Goal: Book appointment/travel/reservation

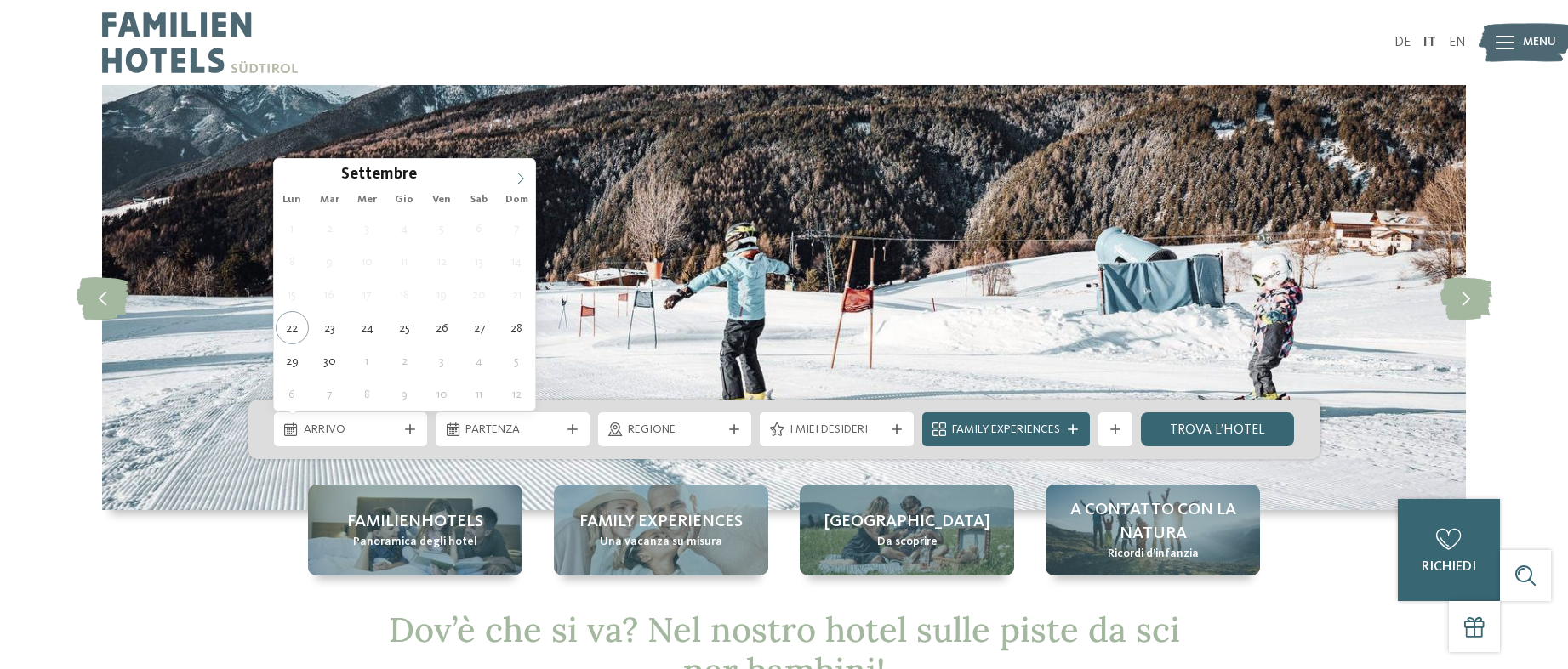
click at [516, 176] on icon at bounding box center [520, 179] width 12 height 12
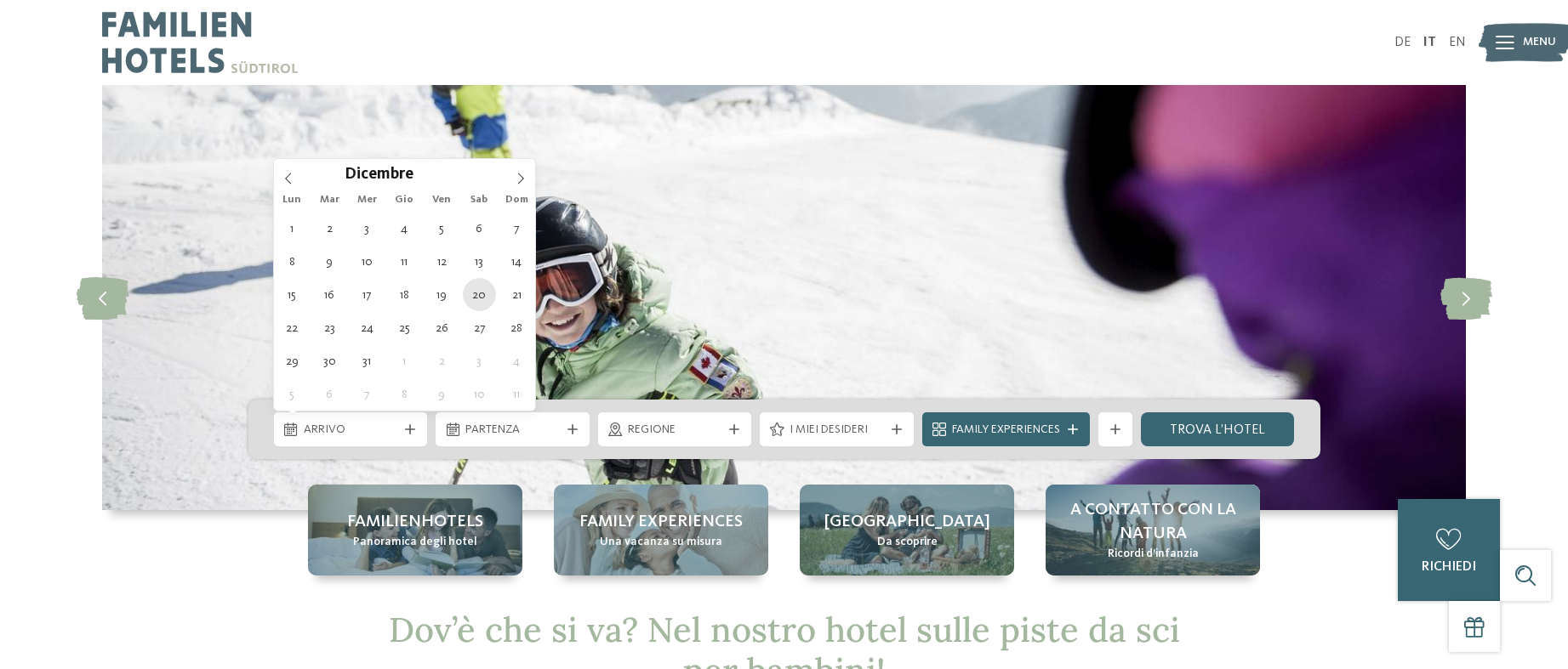
type div "[DATE]"
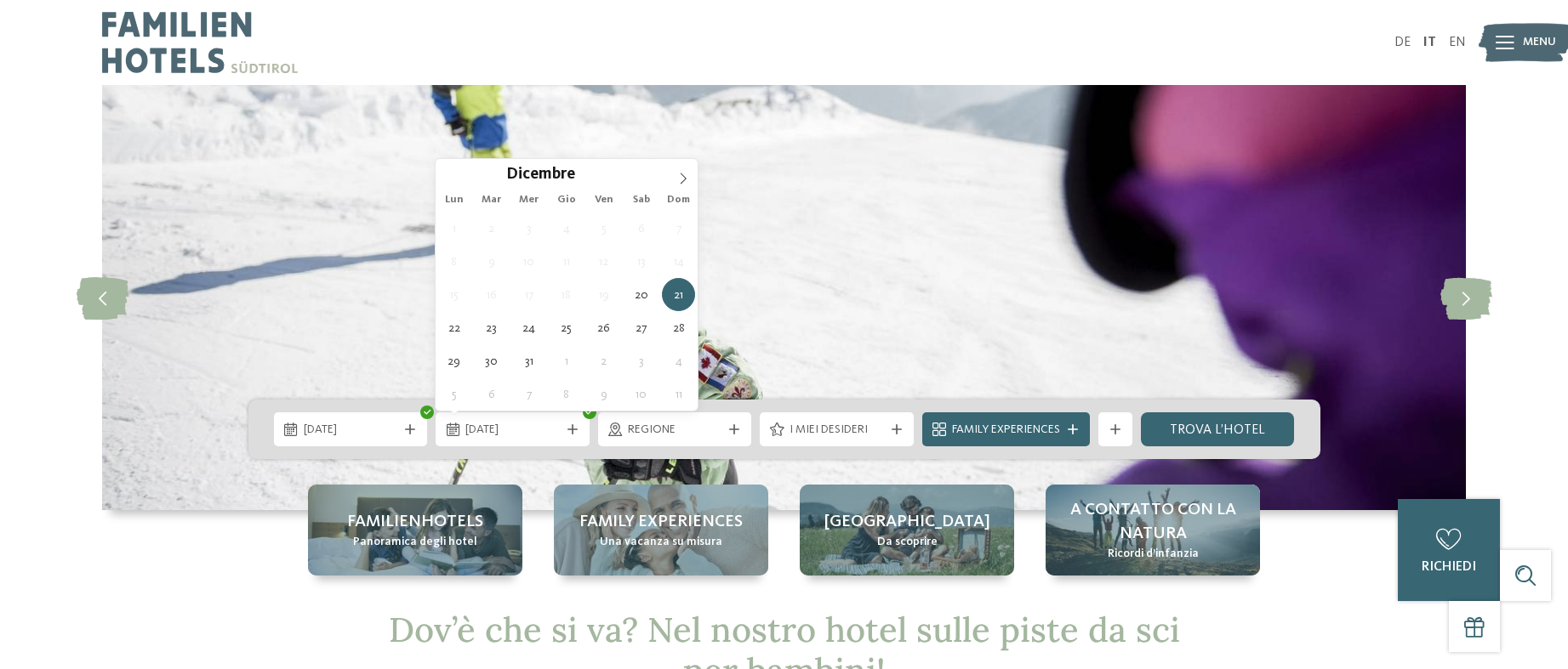
type div "24.12.2025"
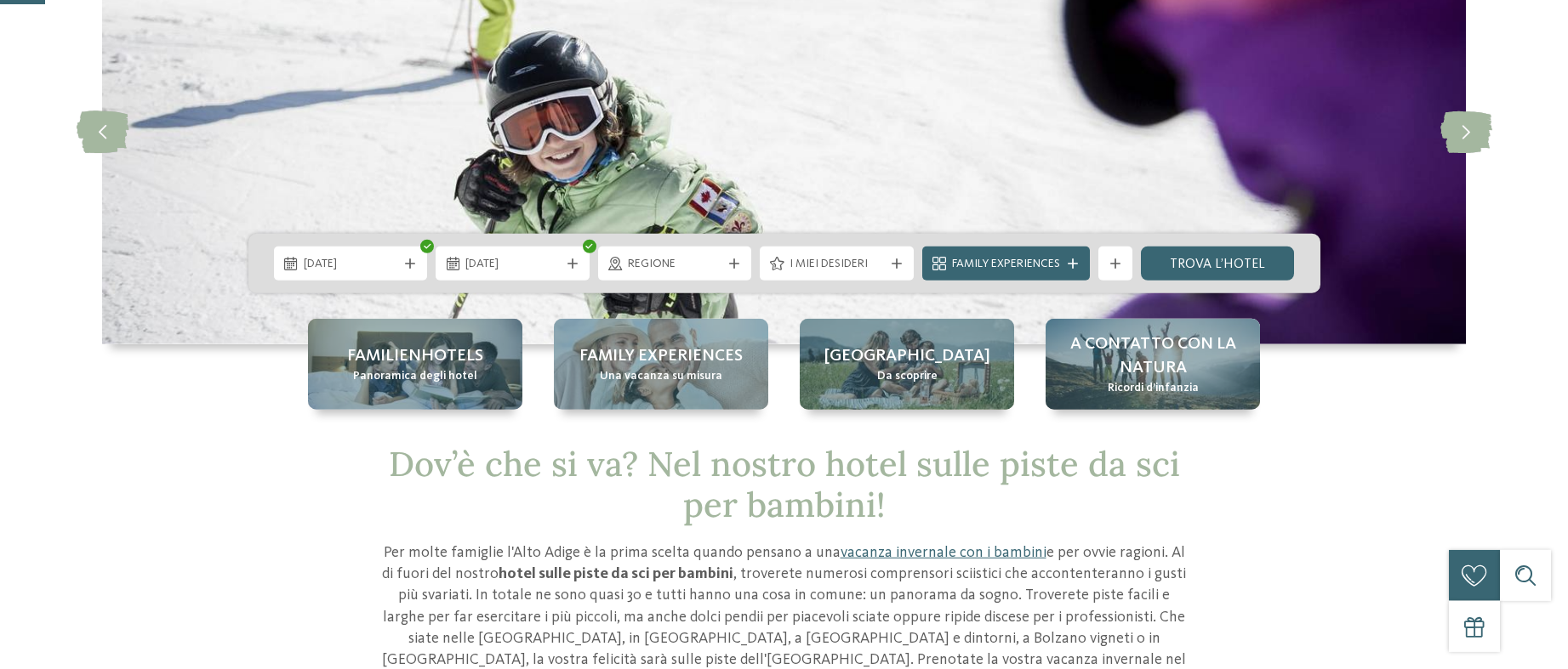
scroll to position [174, 0]
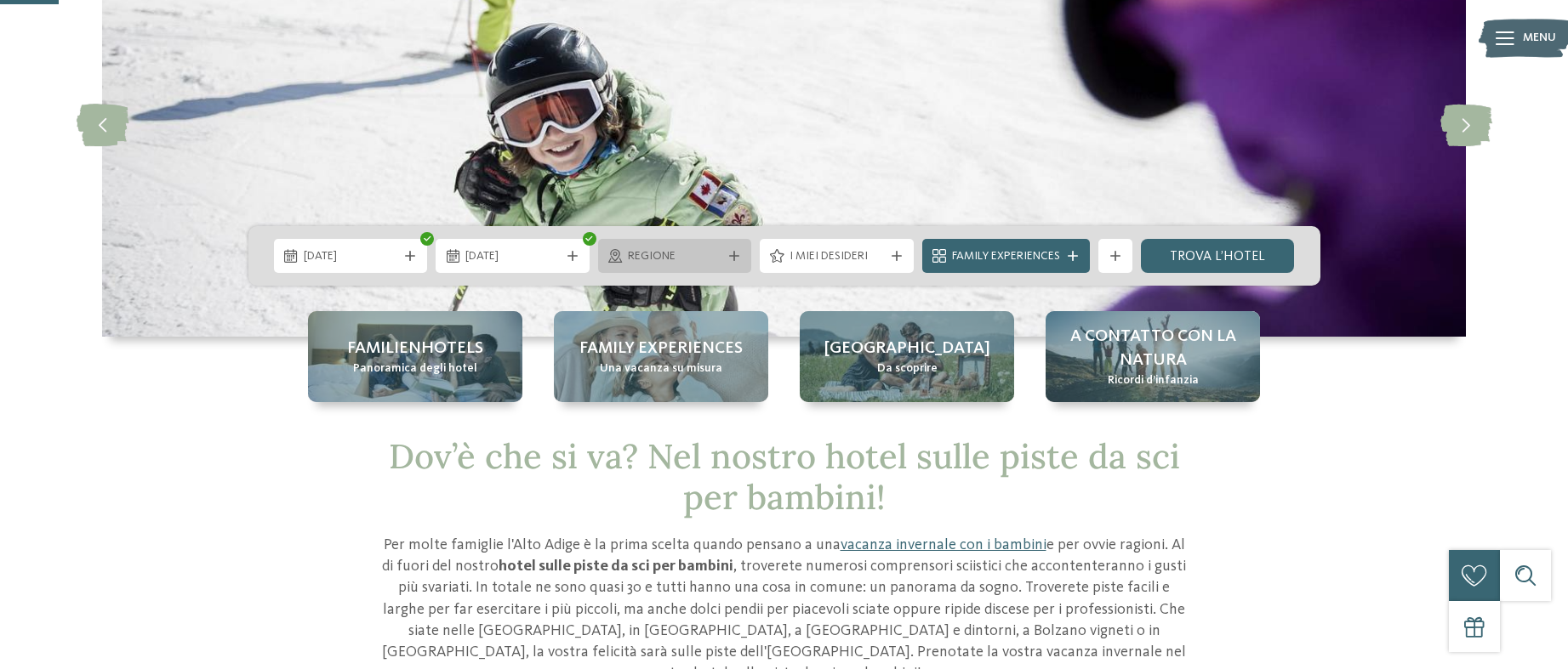
click at [730, 258] on icon at bounding box center [734, 256] width 10 height 10
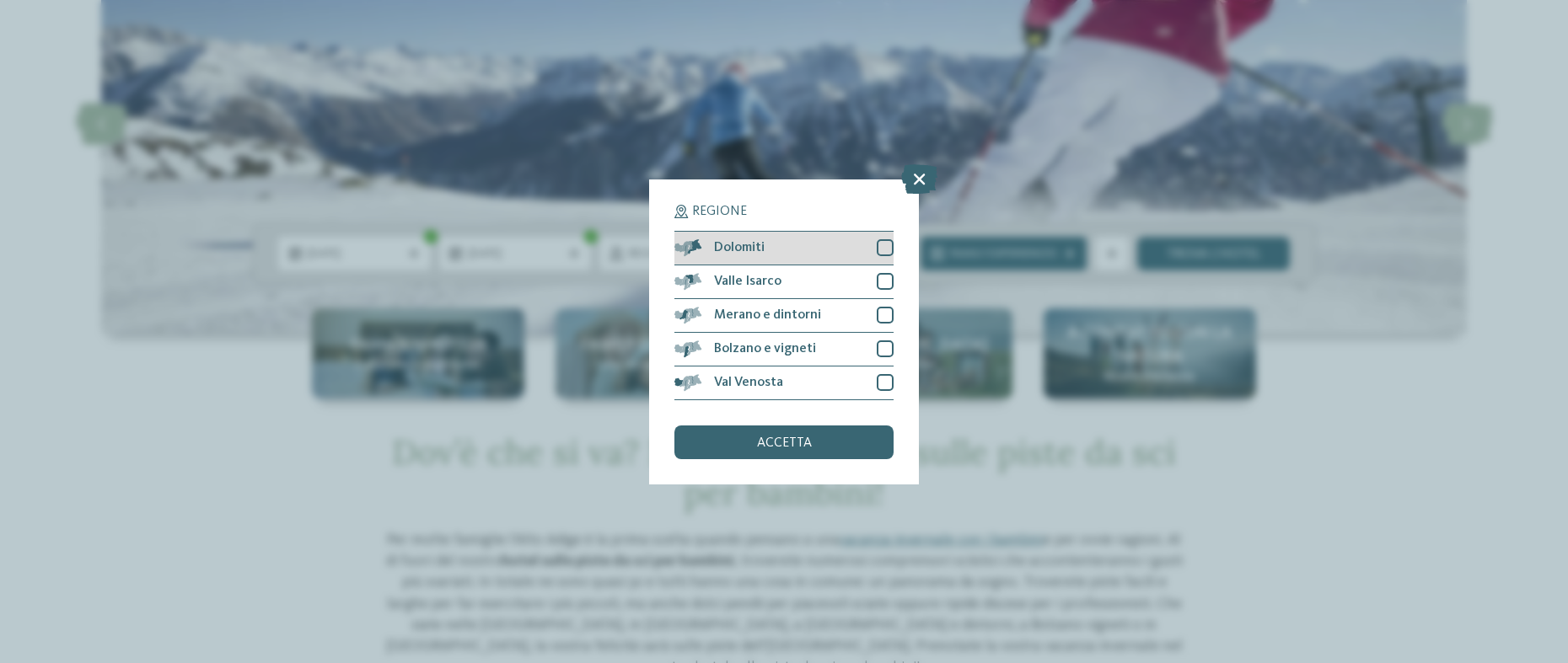
click at [886, 245] on div at bounding box center [885, 248] width 17 height 17
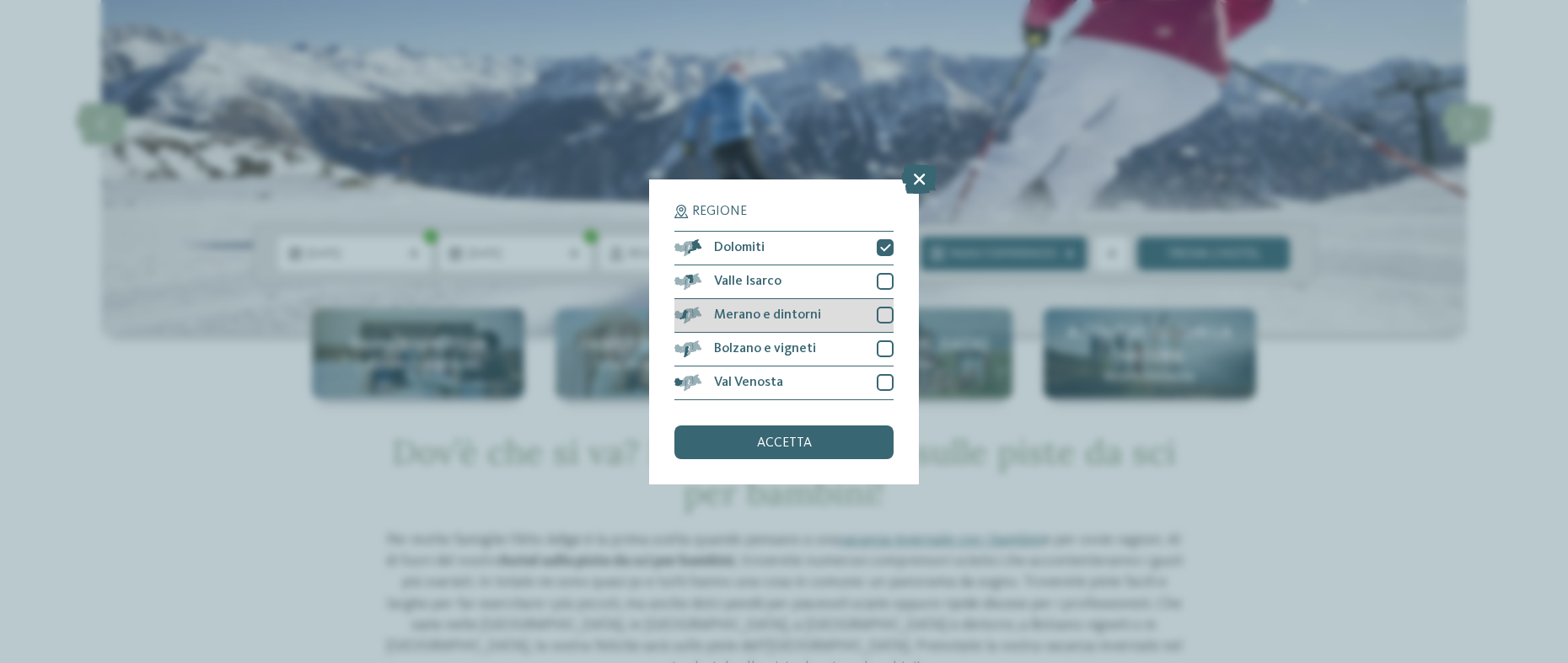
click at [885, 311] on div at bounding box center [885, 315] width 17 height 17
click at [803, 442] on span "accetta" at bounding box center [784, 444] width 55 height 13
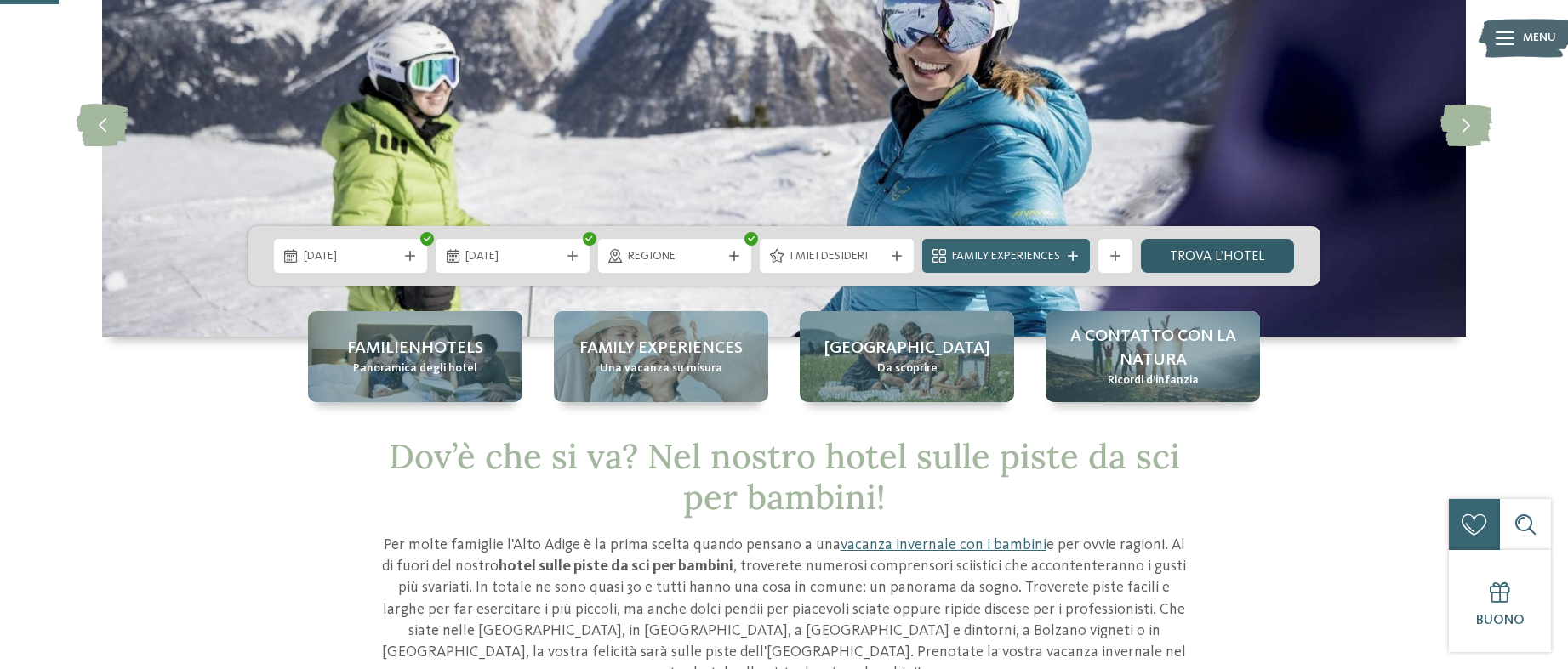
click at [1213, 258] on link "trova l’hotel" at bounding box center [1218, 256] width 154 height 34
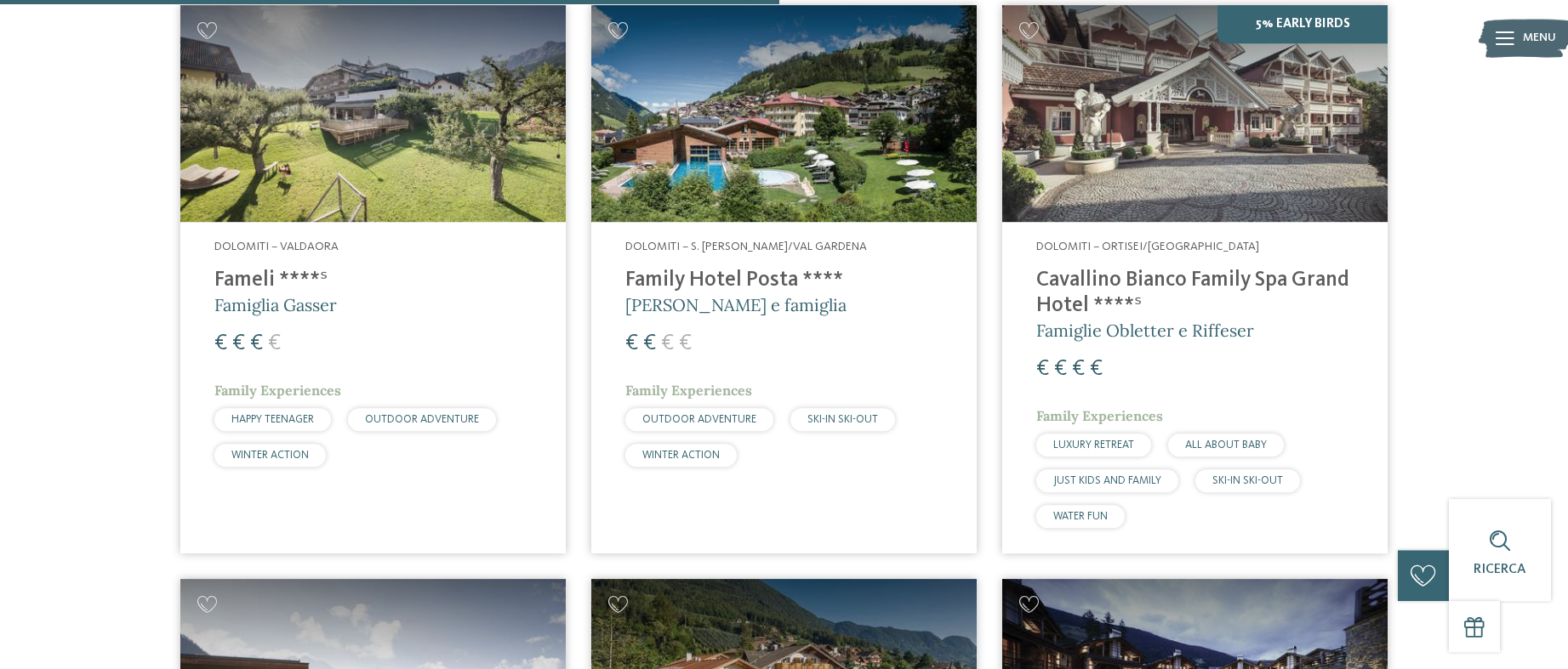
scroll to position [1339, 0]
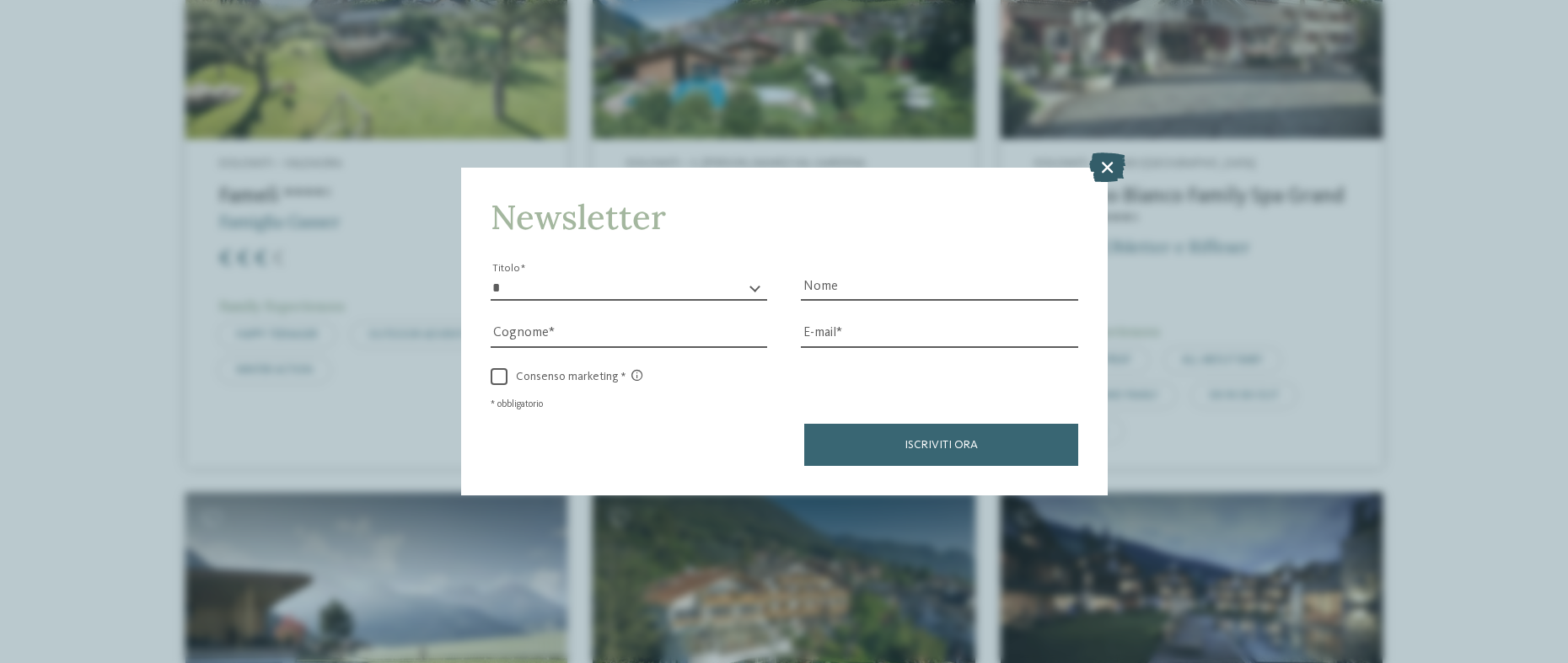
click at [1107, 162] on icon at bounding box center [1107, 167] width 36 height 29
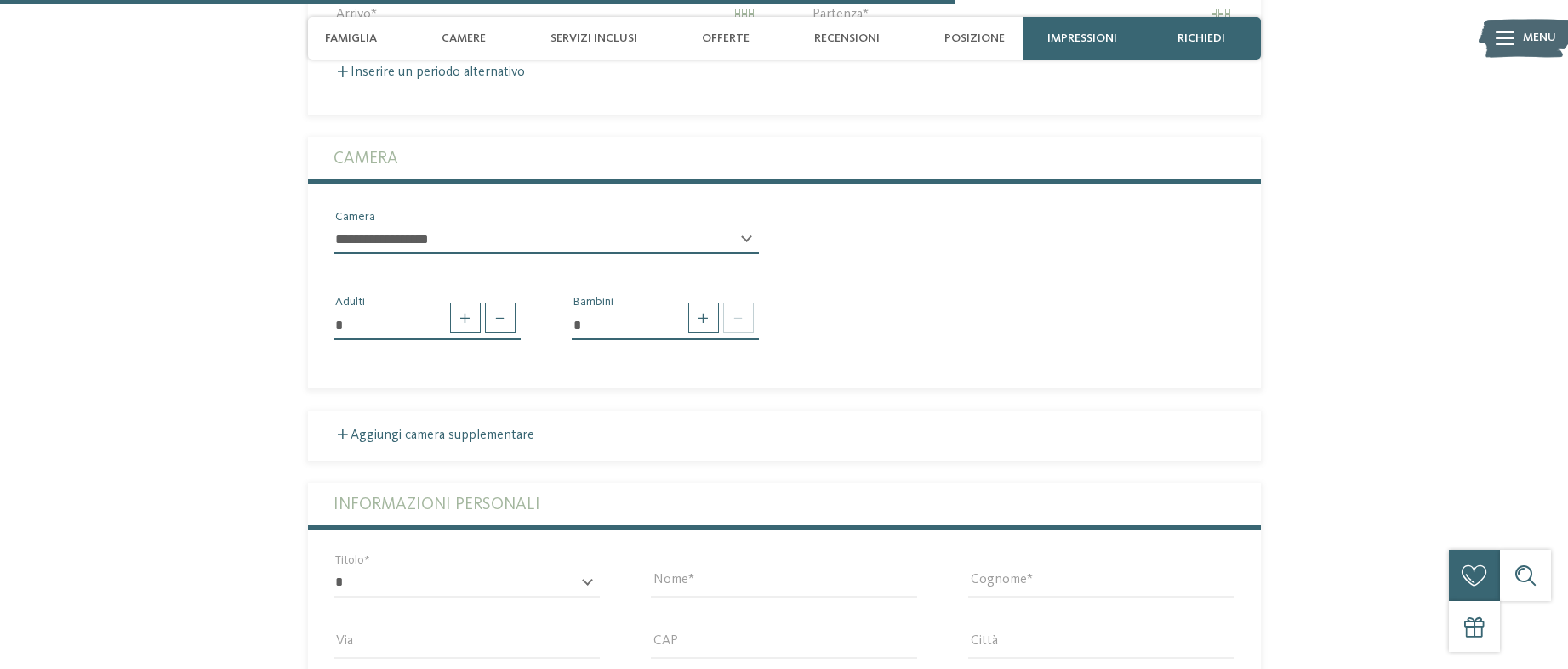
scroll to position [2862, 0]
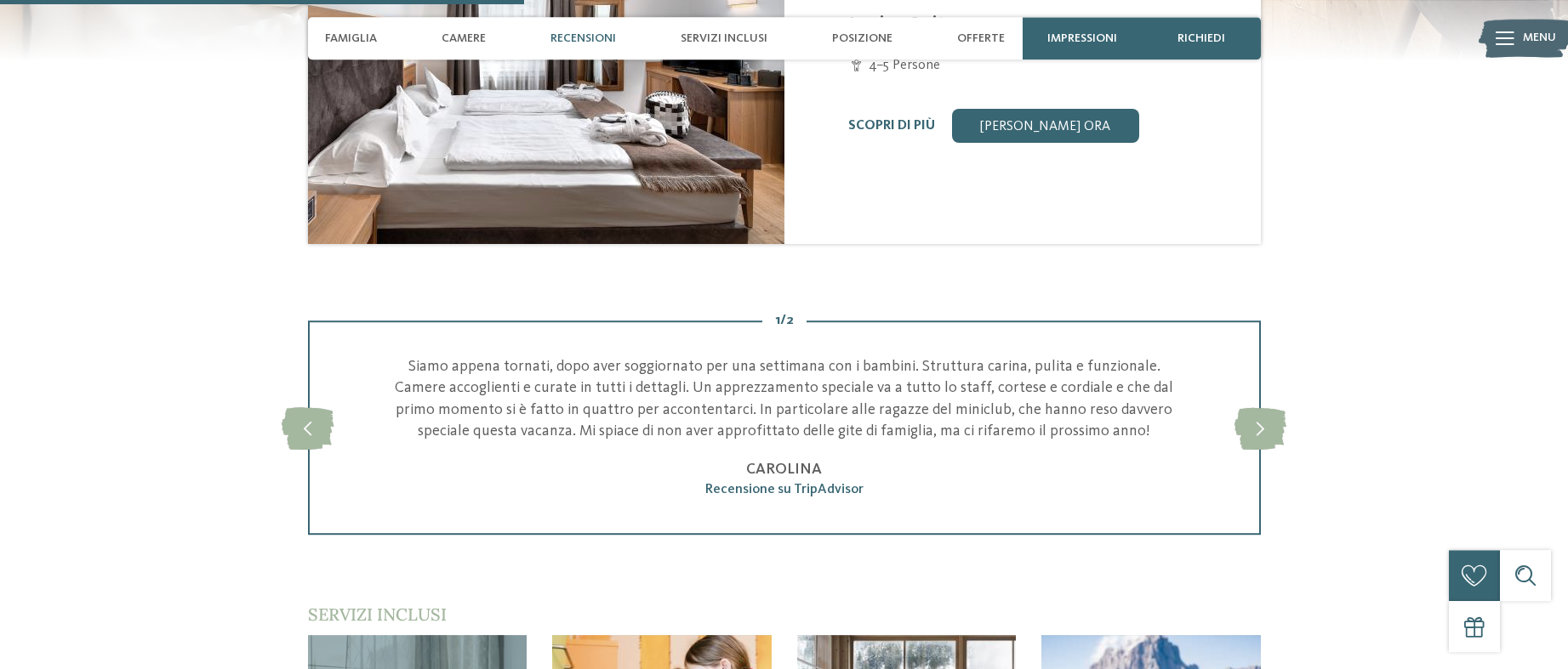
scroll to position [1908, 0]
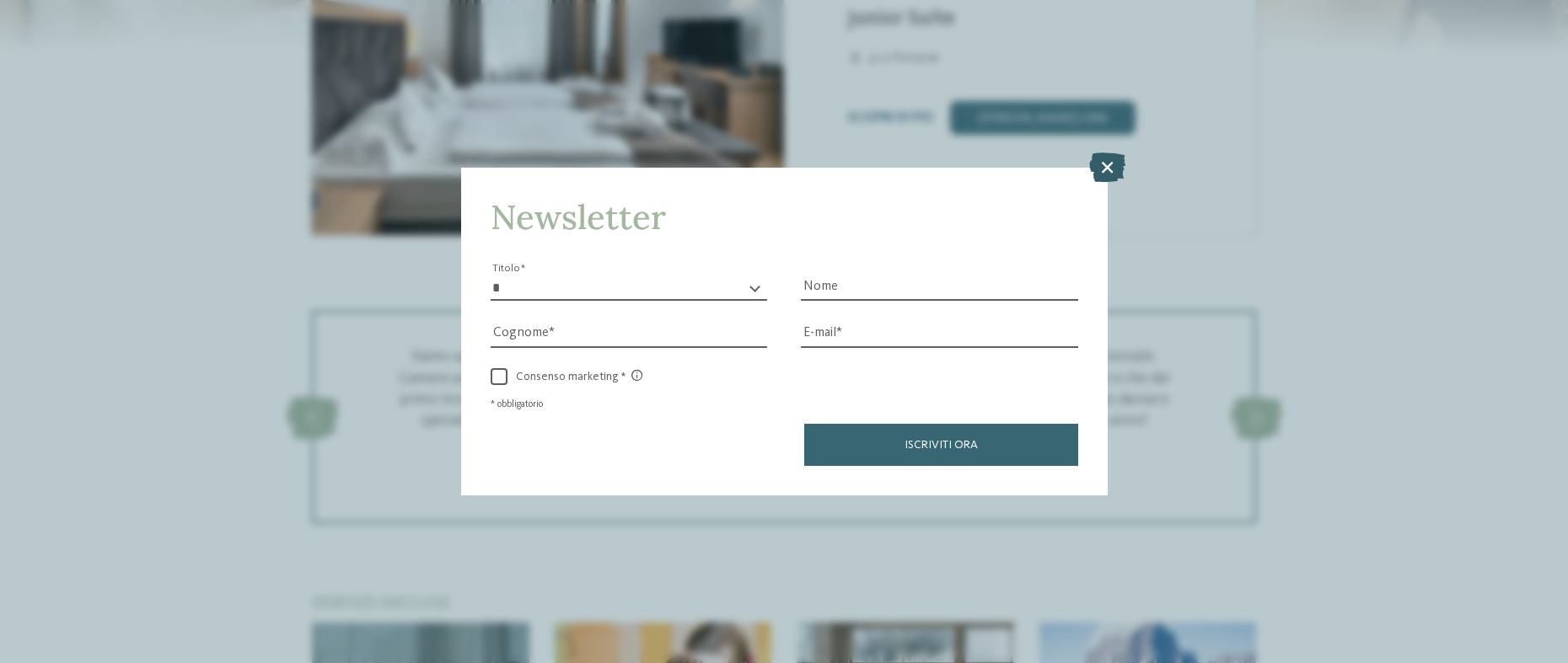
click at [1103, 167] on icon at bounding box center [1107, 167] width 36 height 29
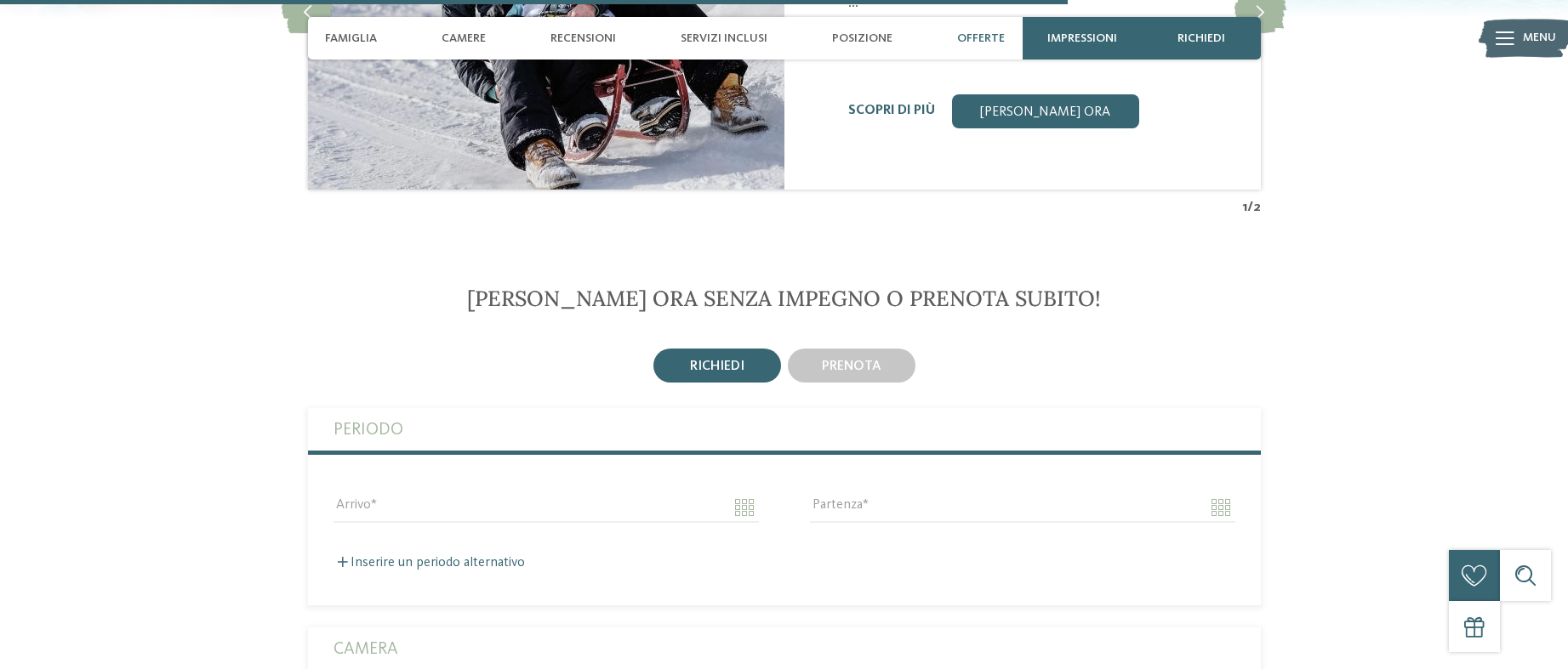
scroll to position [3383, 0]
